Goal: Task Accomplishment & Management: Manage account settings

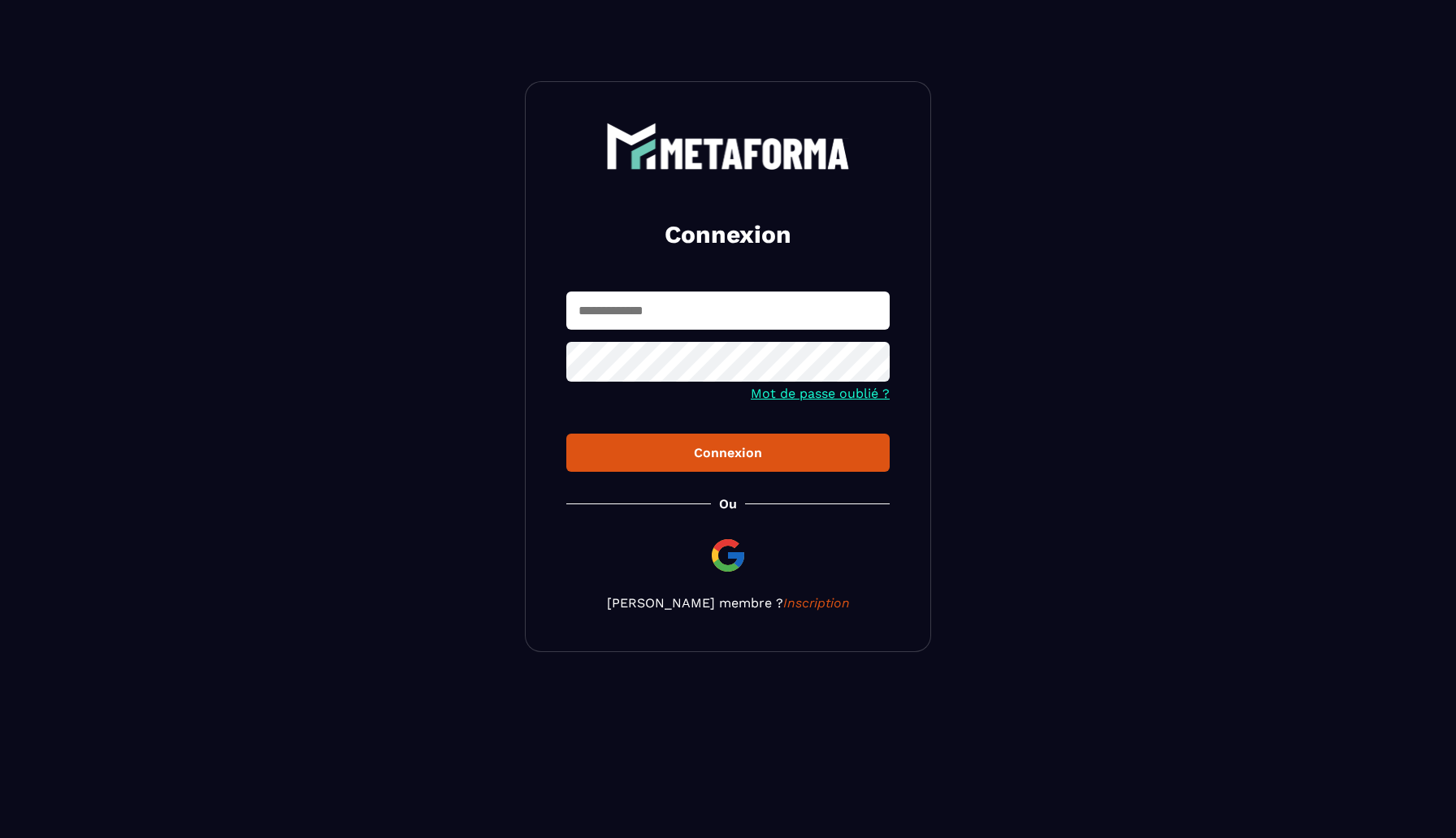
click at [721, 556] on img at bounding box center [727, 555] width 39 height 39
